Goal: Task Accomplishment & Management: Manage account settings

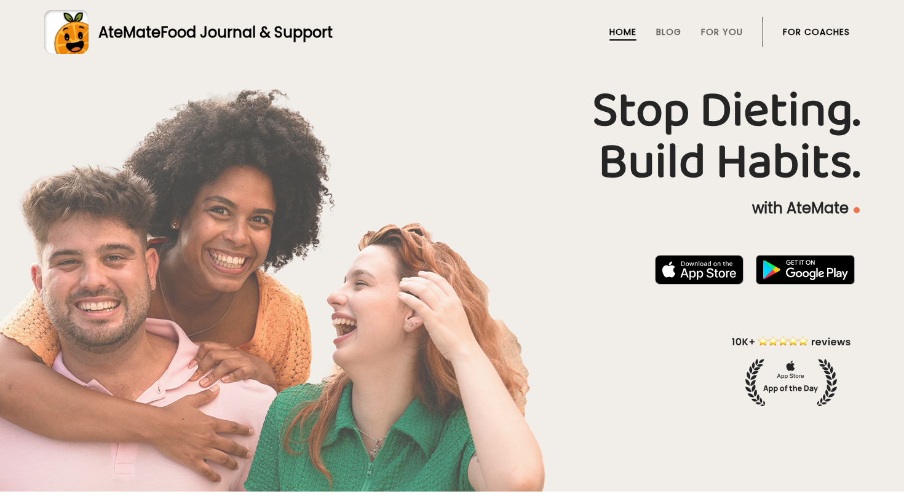
click at [810, 34] on link "For Coaches" at bounding box center [816, 32] width 67 height 10
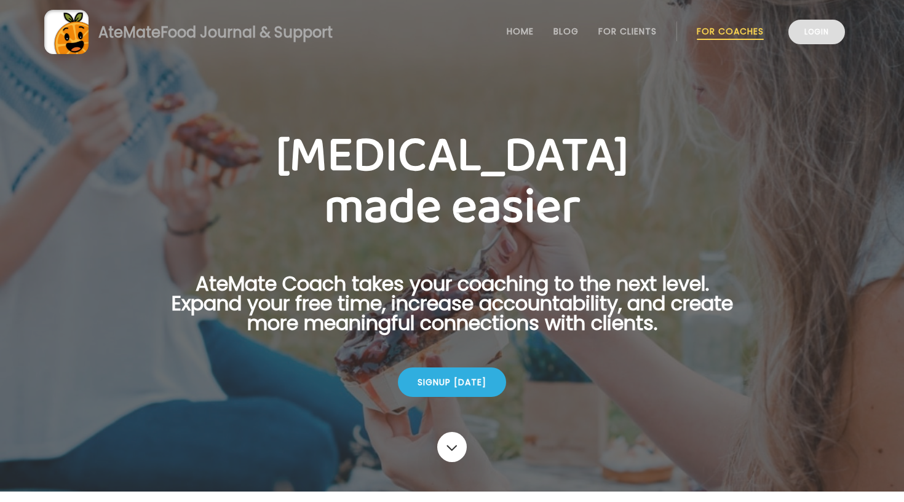
click at [835, 39] on link "Login" at bounding box center [816, 32] width 57 height 25
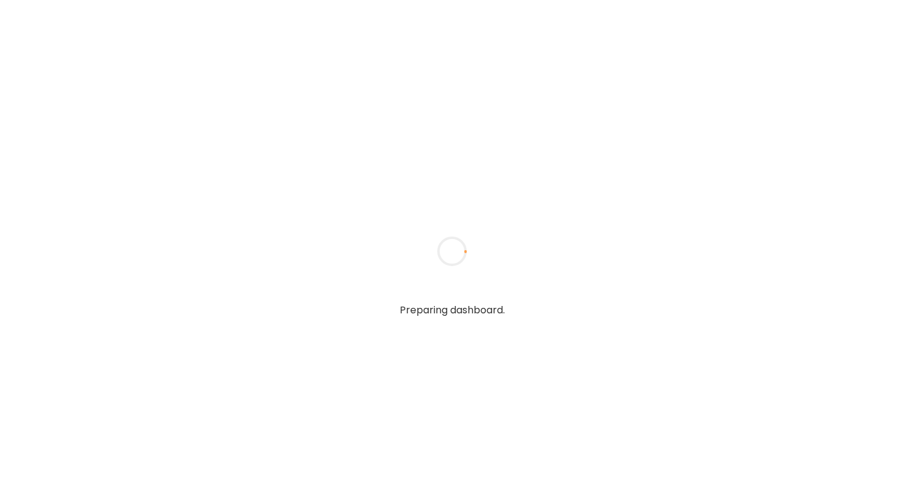
type input "**********"
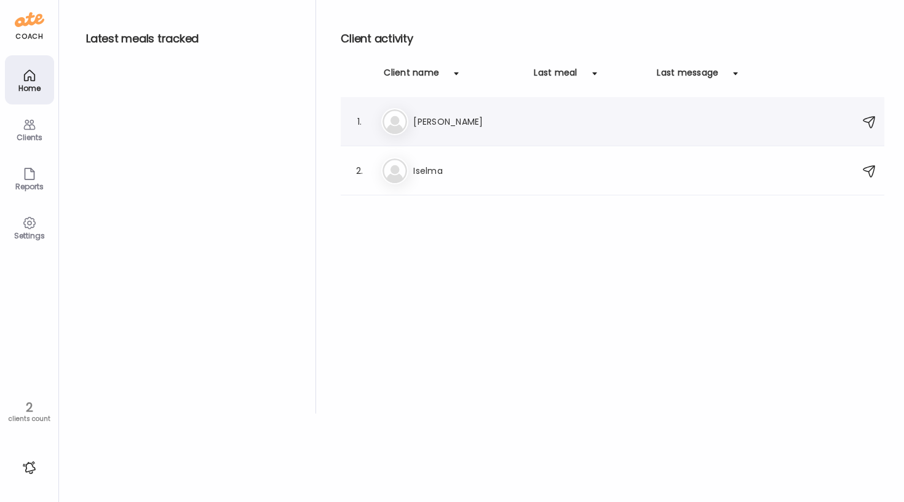
click at [779, 122] on div at bounding box center [776, 121] width 108 height 15
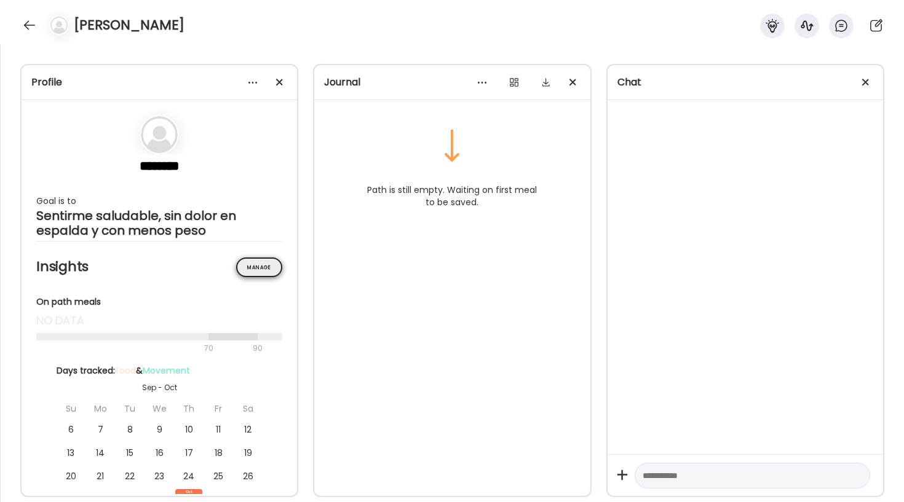
click at [246, 268] on div "Manage" at bounding box center [259, 268] width 46 height 20
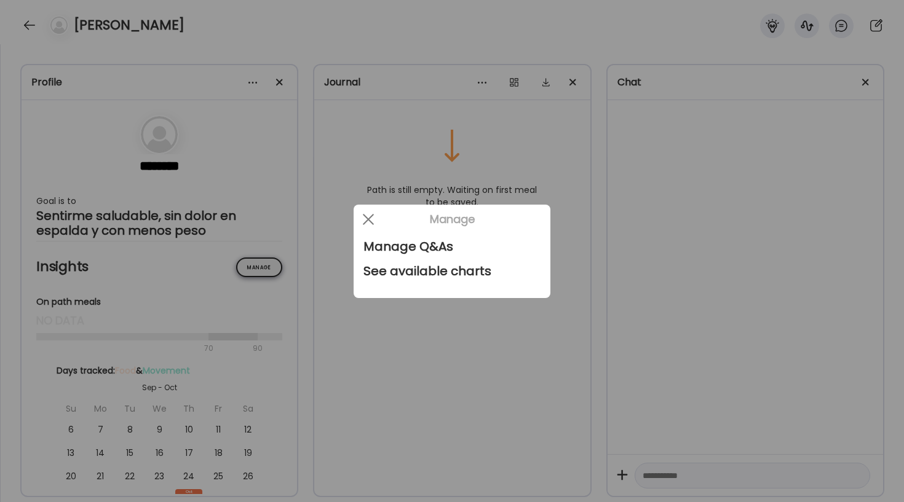
click at [246, 268] on div at bounding box center [452, 251] width 904 height 502
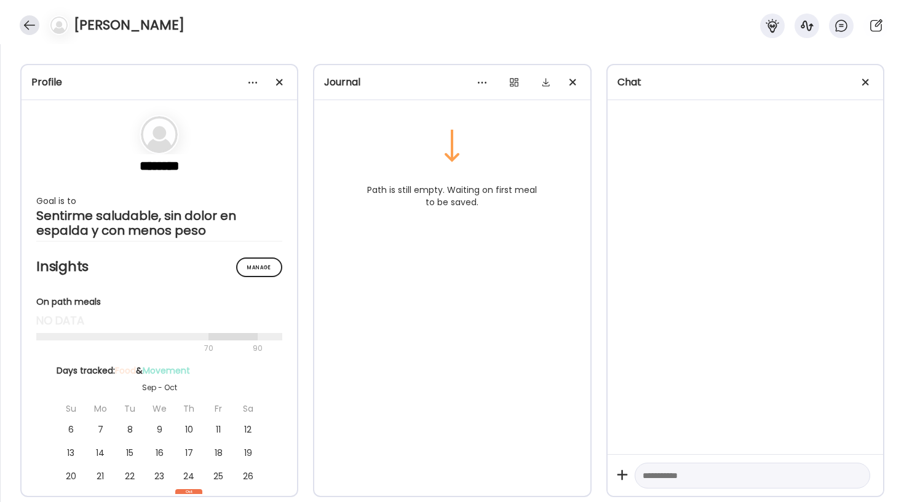
click at [34, 21] on div at bounding box center [30, 25] width 20 height 20
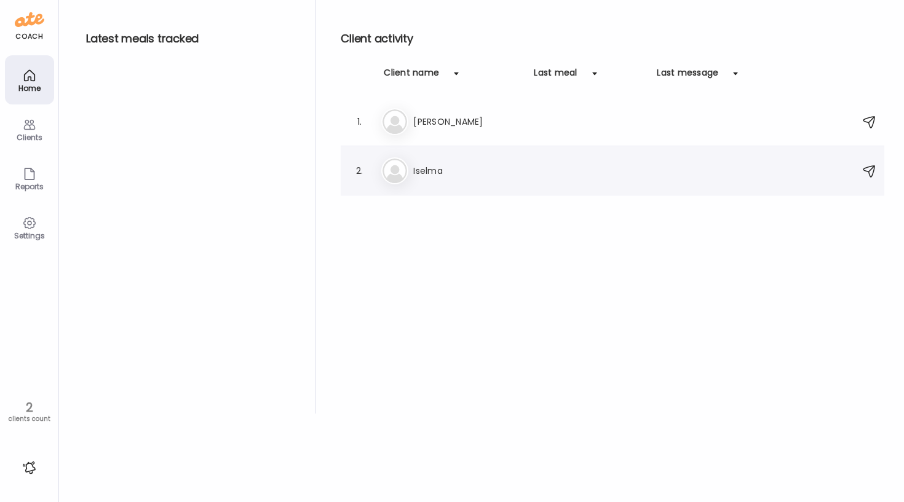
click at [435, 178] on div "Is Iselma" at bounding box center [614, 170] width 466 height 27
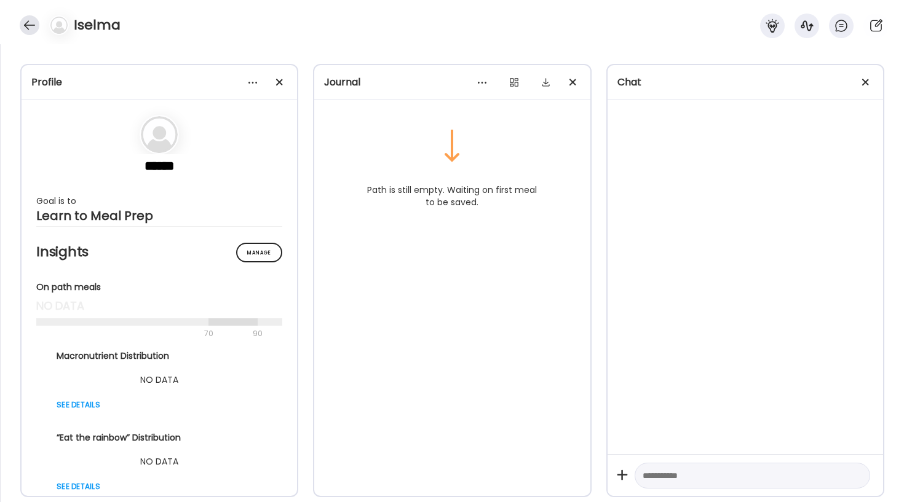
click at [25, 26] on div at bounding box center [30, 25] width 20 height 20
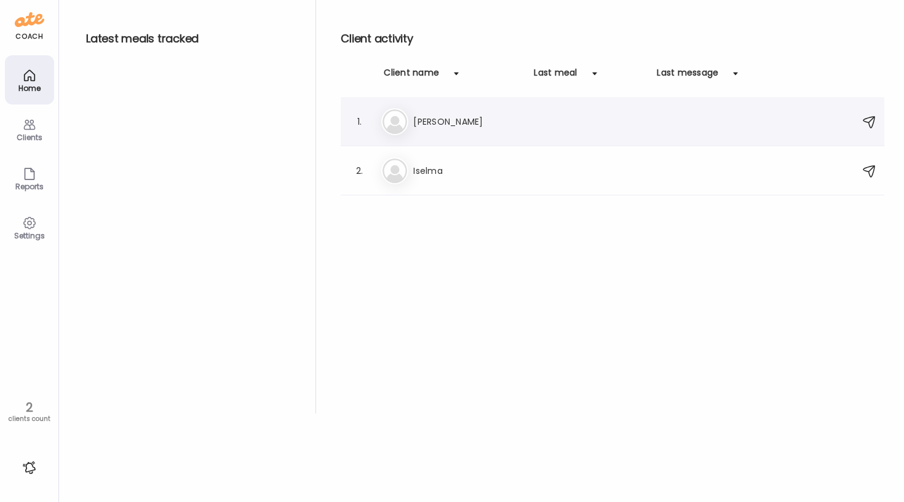
click at [365, 118] on div "1." at bounding box center [359, 121] width 15 height 15
drag, startPoint x: 362, startPoint y: 119, endPoint x: 400, endPoint y: 123, distance: 39.0
click at [400, 123] on div "1. Al Alba Luz" at bounding box center [613, 121] width 544 height 49
click at [41, 135] on div "Clients" at bounding box center [29, 137] width 44 height 8
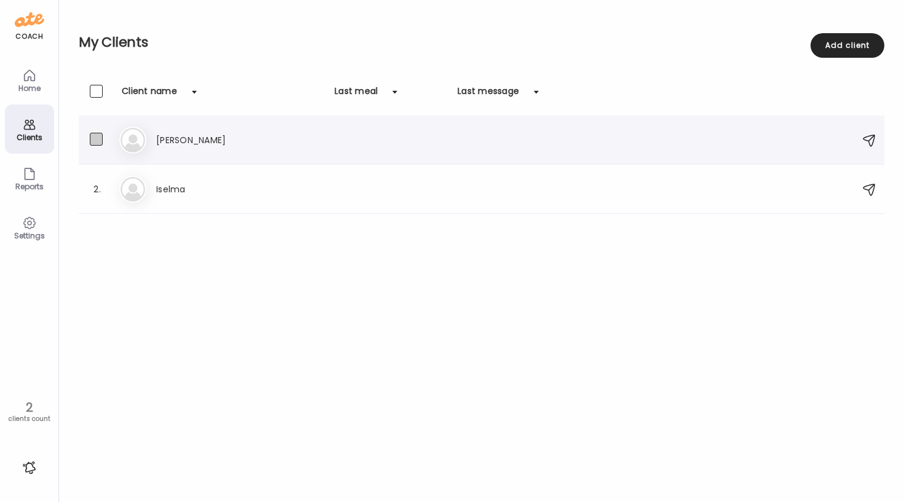
click at [98, 141] on span at bounding box center [96, 139] width 13 height 13
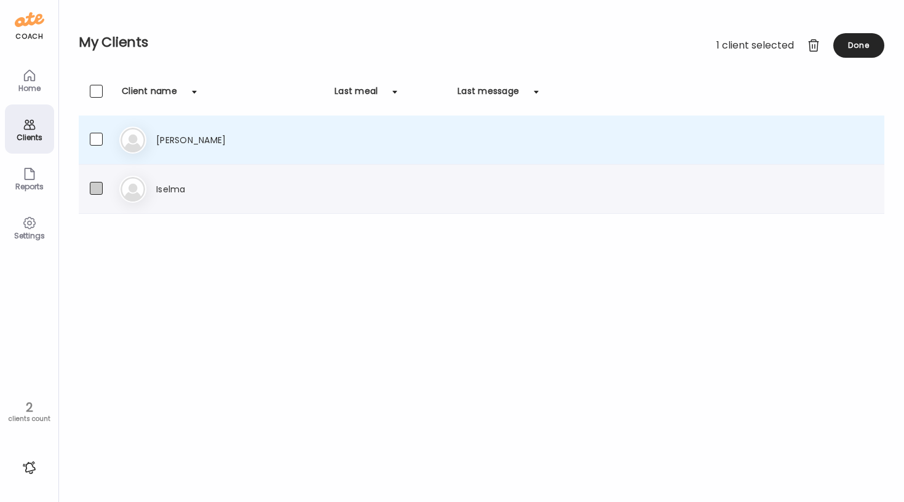
click at [100, 188] on span at bounding box center [96, 188] width 13 height 13
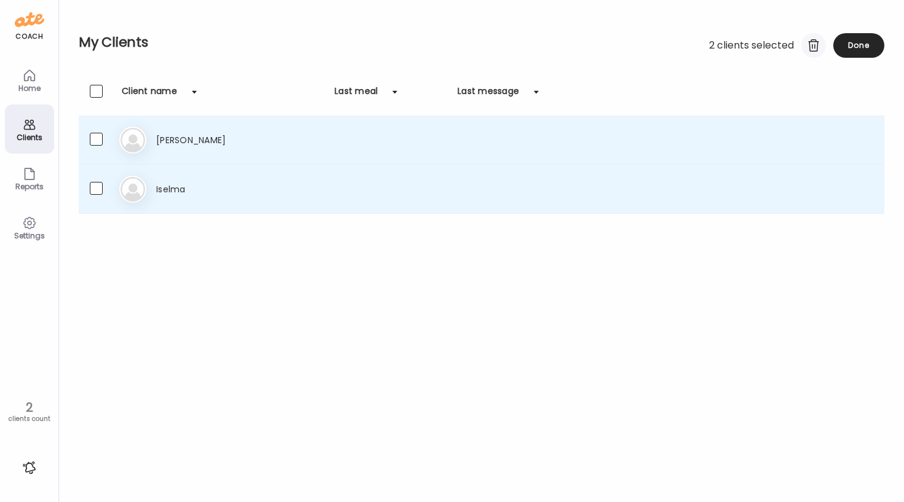
click at [809, 49] on div at bounding box center [813, 45] width 25 height 25
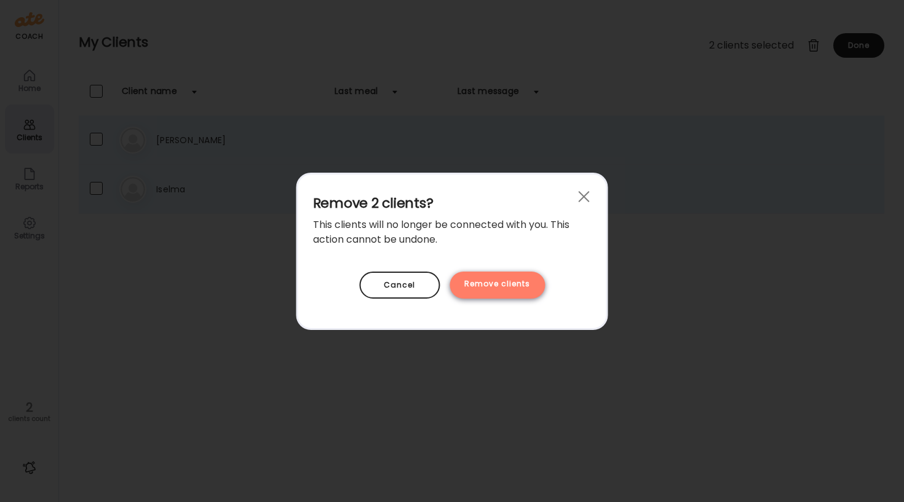
click at [478, 288] on div "Remove clients" at bounding box center [497, 285] width 95 height 27
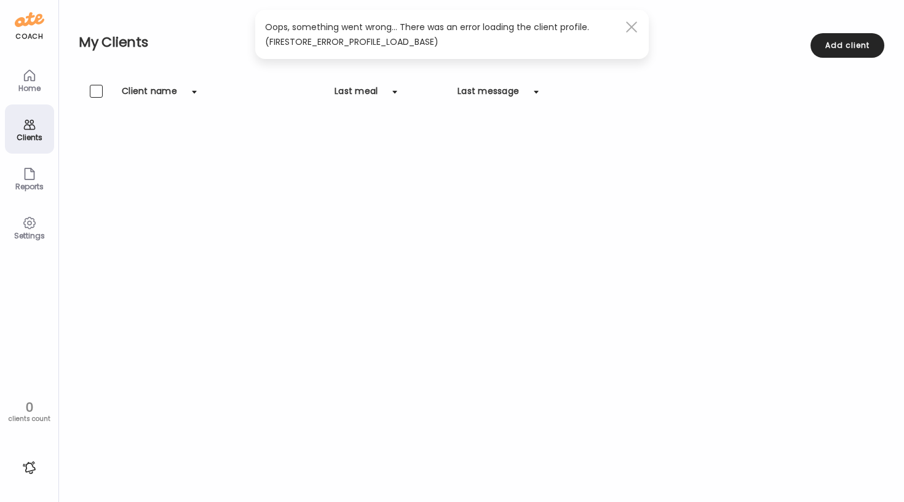
click at [625, 23] on div at bounding box center [631, 27] width 25 height 25
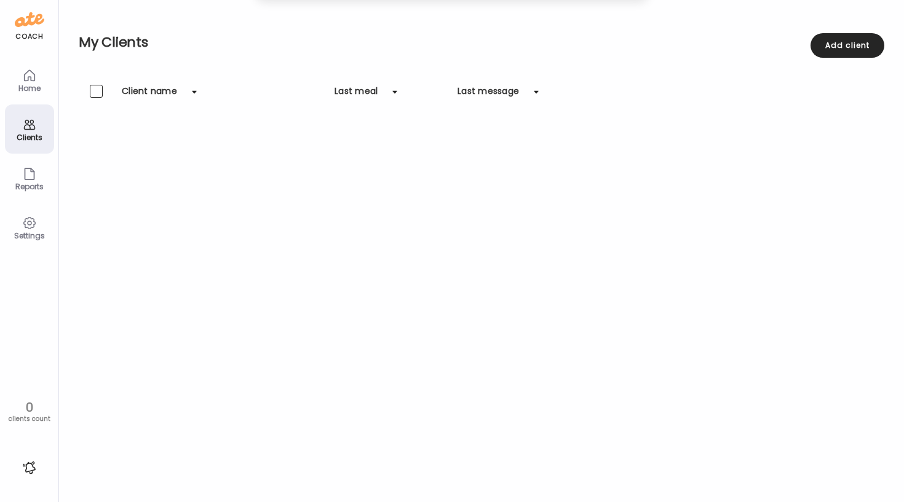
click at [118, 215] on div "Clients Client name Last meal Last message" at bounding box center [482, 292] width 806 height 414
click at [874, 42] on div "Add client" at bounding box center [847, 45] width 74 height 25
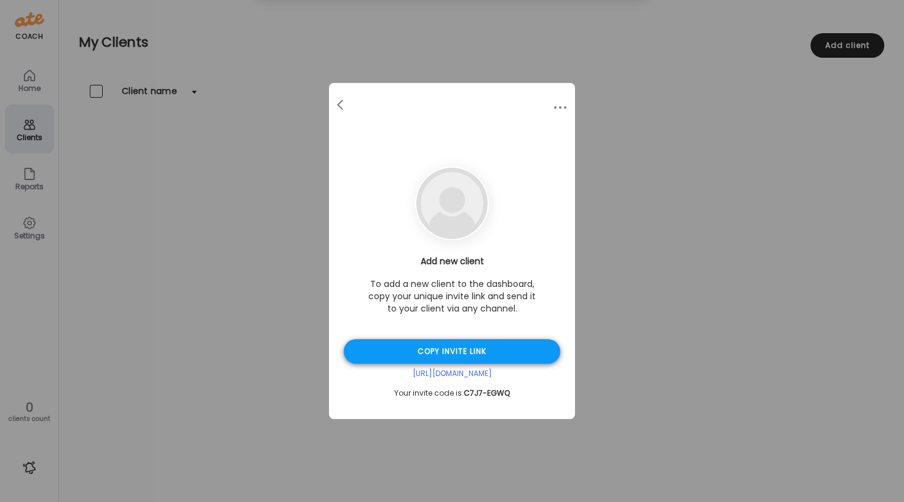
click at [437, 348] on div "Copy invite link" at bounding box center [452, 351] width 216 height 25
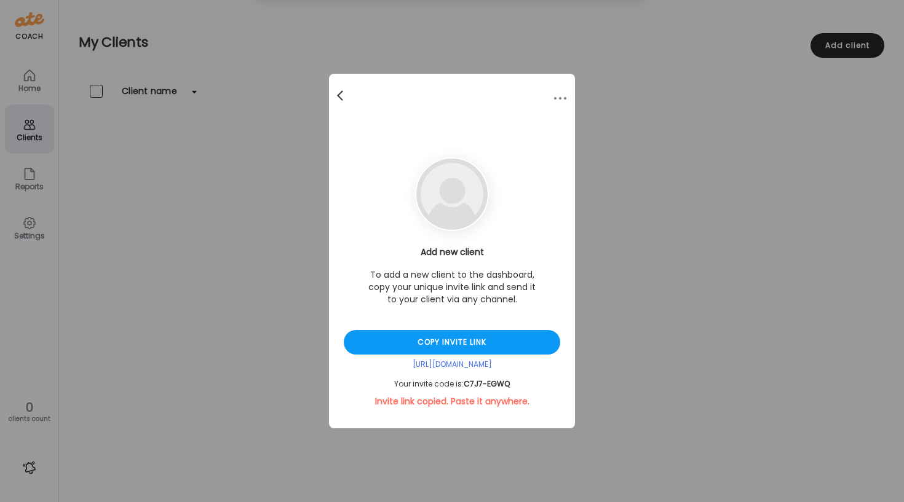
click at [339, 97] on span at bounding box center [340, 93] width 6 height 6
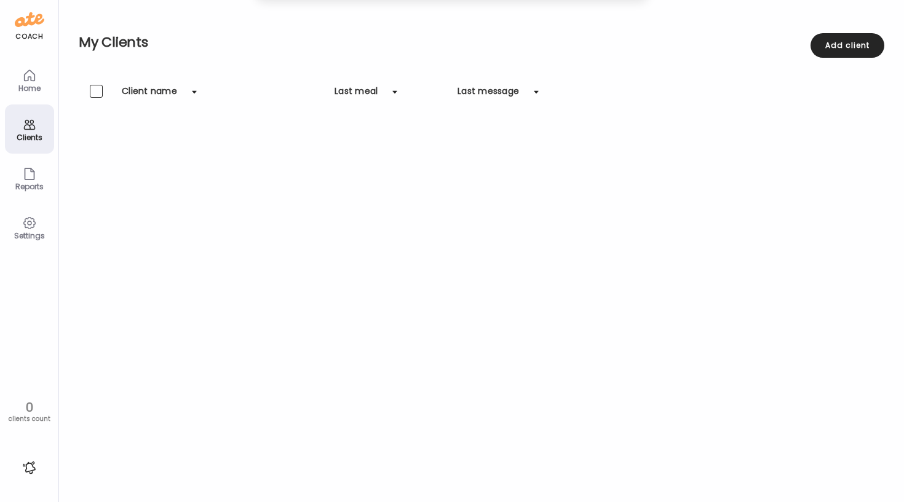
click at [28, 76] on icon at bounding box center [29, 75] width 15 height 15
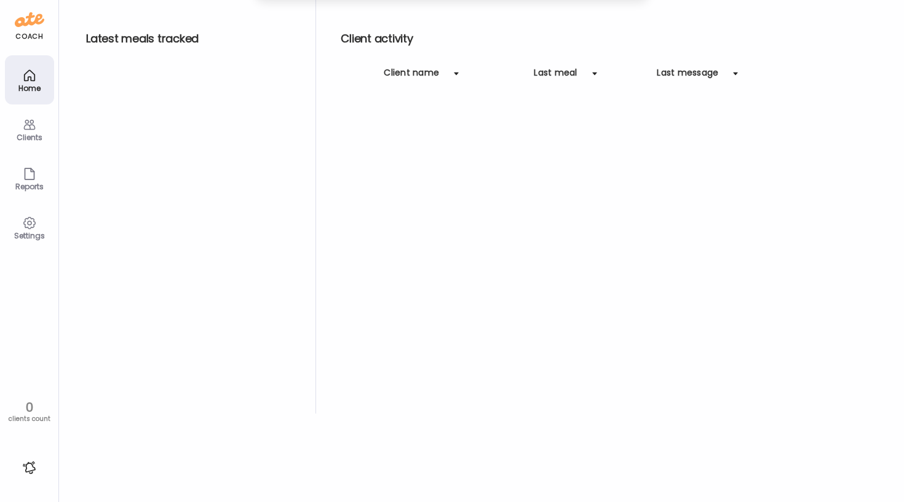
click at [26, 137] on div "Clients" at bounding box center [29, 137] width 44 height 8
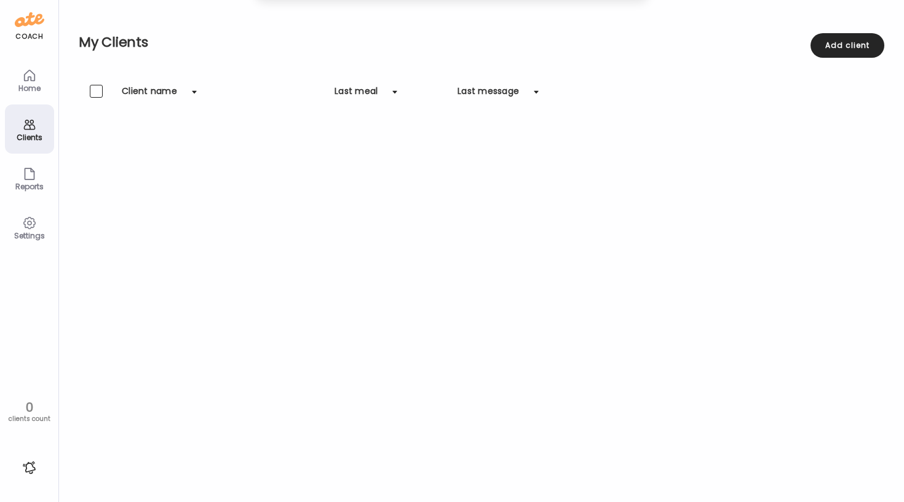
click at [30, 177] on icon at bounding box center [29, 174] width 15 height 15
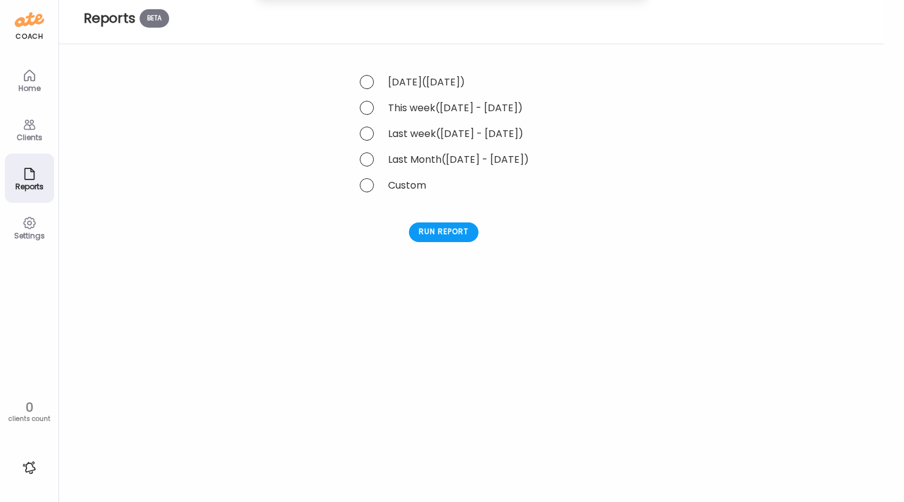
click at [34, 230] on icon at bounding box center [29, 223] width 15 height 15
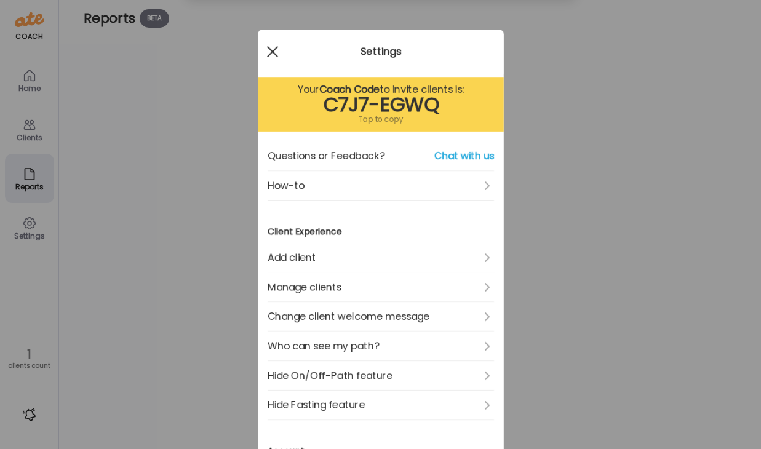
click at [271, 53] on span at bounding box center [271, 51] width 11 height 11
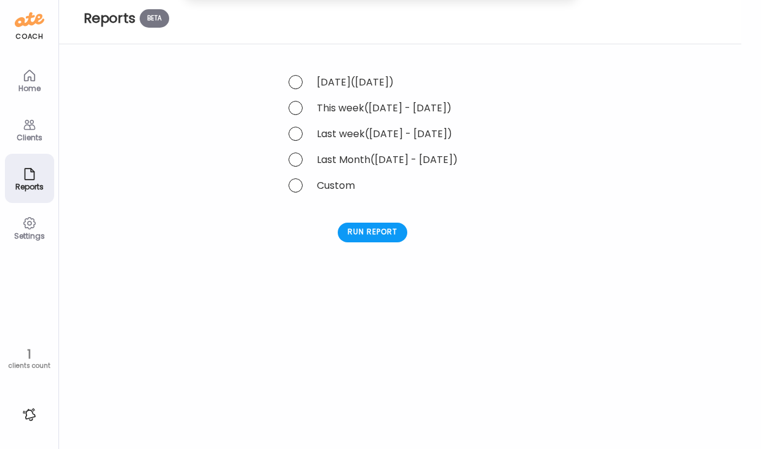
click at [33, 133] on div "Clients" at bounding box center [29, 137] width 44 height 8
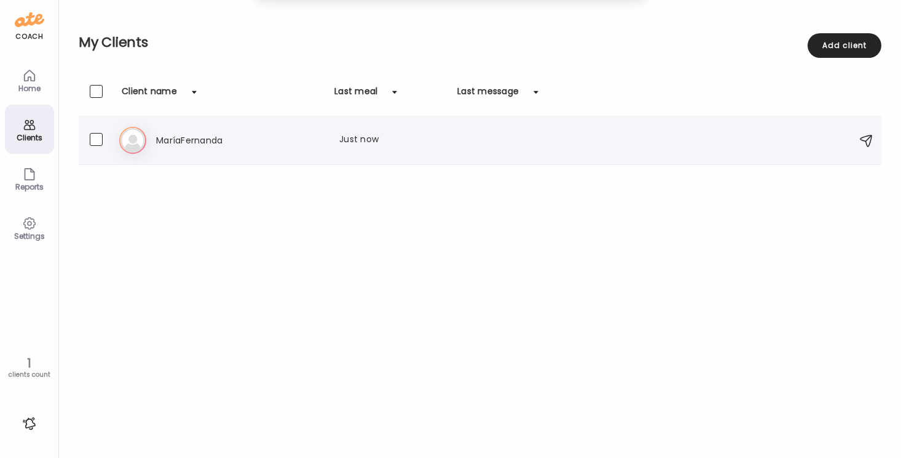
click at [349, 133] on div "Last meal: Just now" at bounding box center [393, 140] width 108 height 15
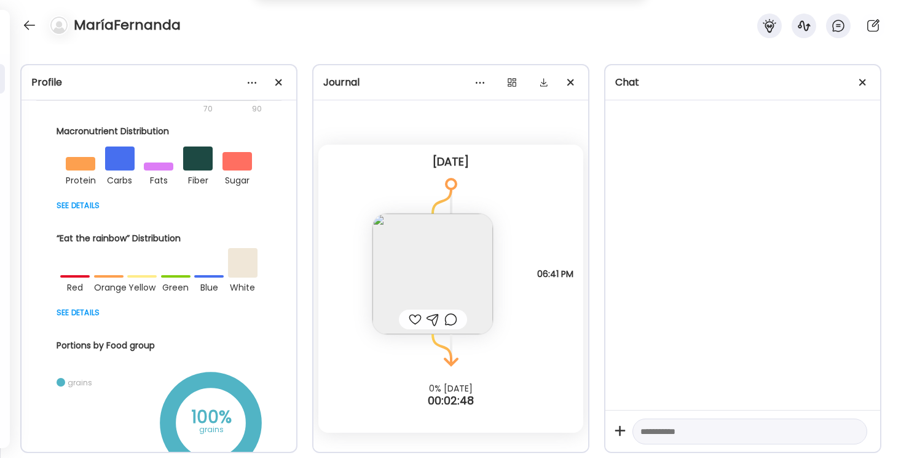
scroll to position [224, 0]
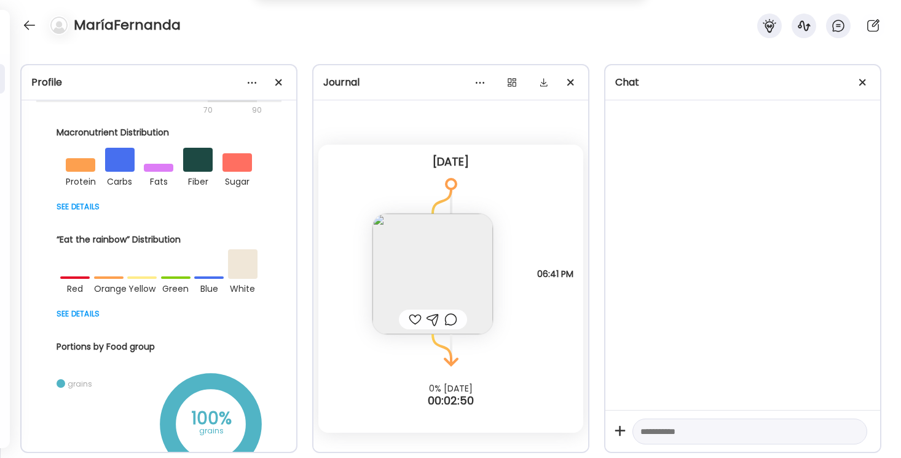
click at [66, 208] on div at bounding box center [159, 206] width 205 height 15
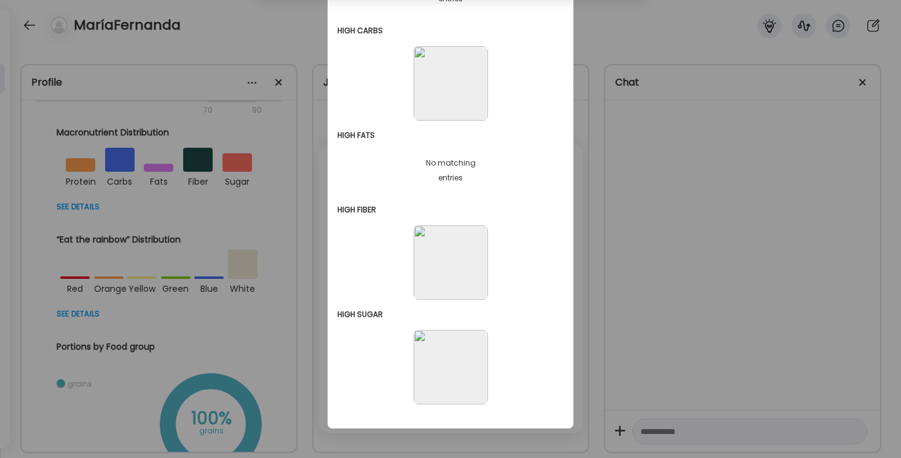
scroll to position [229, 0]
click at [606, 192] on div "Ate Coach Dashboard Wahoo! It’s official Take a moment to set up your Coach Pro…" at bounding box center [450, 229] width 901 height 458
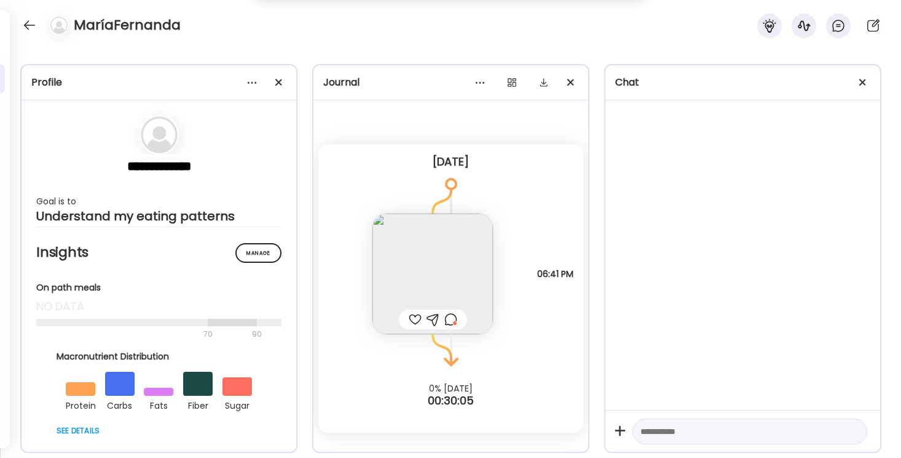
scroll to position [0, 0]
click at [35, 21] on div at bounding box center [30, 25] width 20 height 20
